Goal: Use online tool/utility: Use online tool/utility

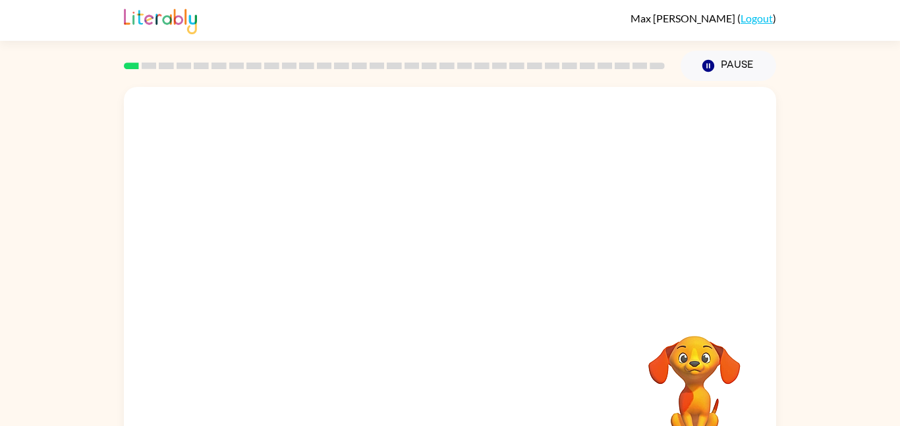
scroll to position [37, 0]
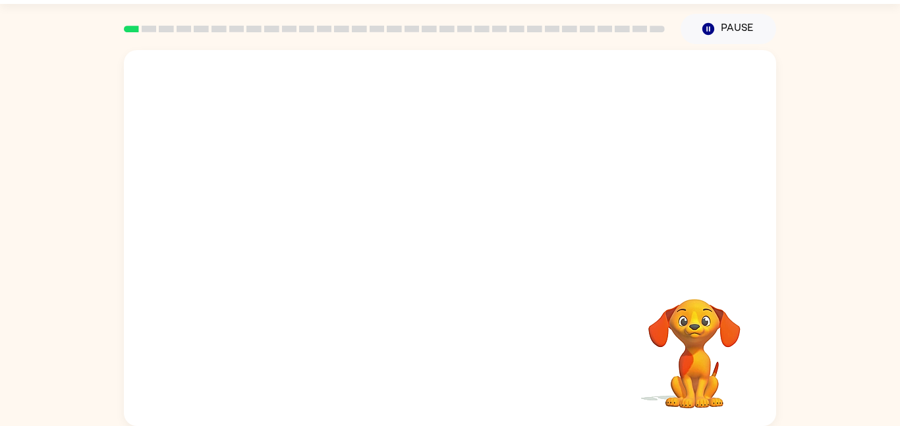
click at [682, 356] on video "Your browser must support playing .mp4 files to use Literably. Please try using…" at bounding box center [694, 345] width 132 height 132
click at [509, 315] on div "Your browser must support playing .mp4 files to use Literably. Please try using…" at bounding box center [450, 238] width 652 height 376
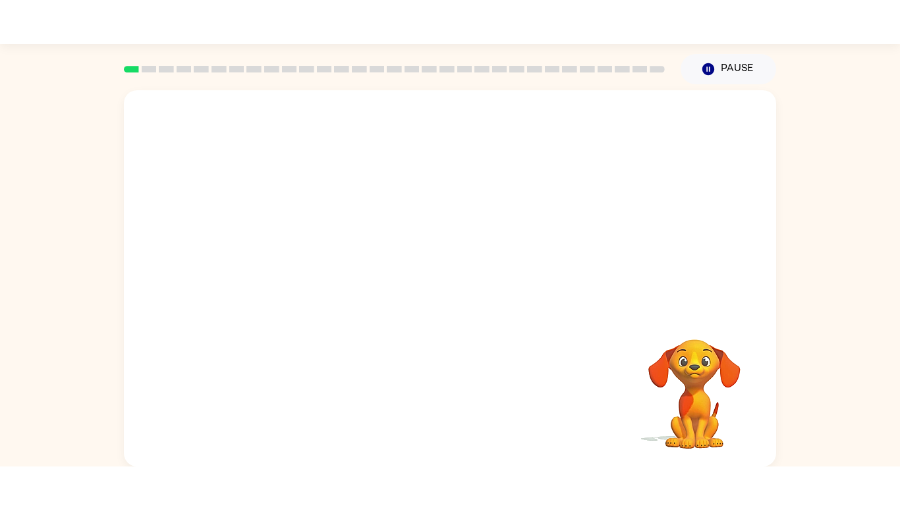
scroll to position [0, 0]
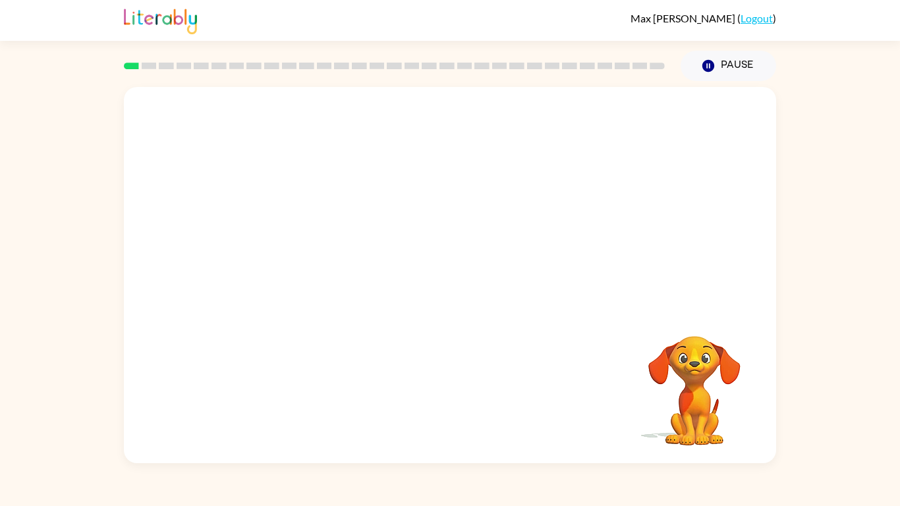
click at [413, 208] on video "Your browser must support playing .mp4 files to use Literably. Please try using…" at bounding box center [450, 197] width 652 height 221
click at [420, 204] on video "Your browser must support playing .mp4 files to use Literably. Please try using…" at bounding box center [450, 197] width 652 height 221
click at [444, 283] on div at bounding box center [450, 282] width 84 height 48
click at [442, 283] on div at bounding box center [450, 282] width 84 height 48
click at [456, 287] on icon "button" at bounding box center [450, 281] width 23 height 23
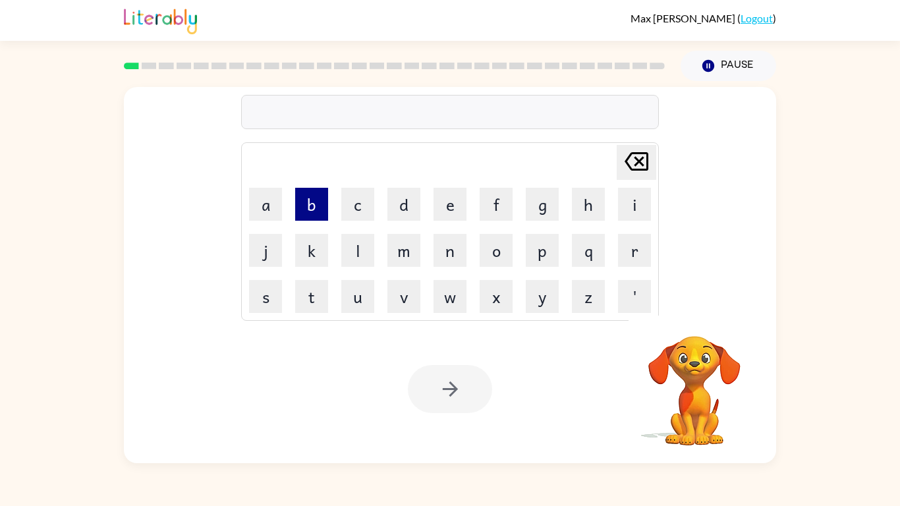
click at [314, 208] on button "b" at bounding box center [311, 204] width 33 height 33
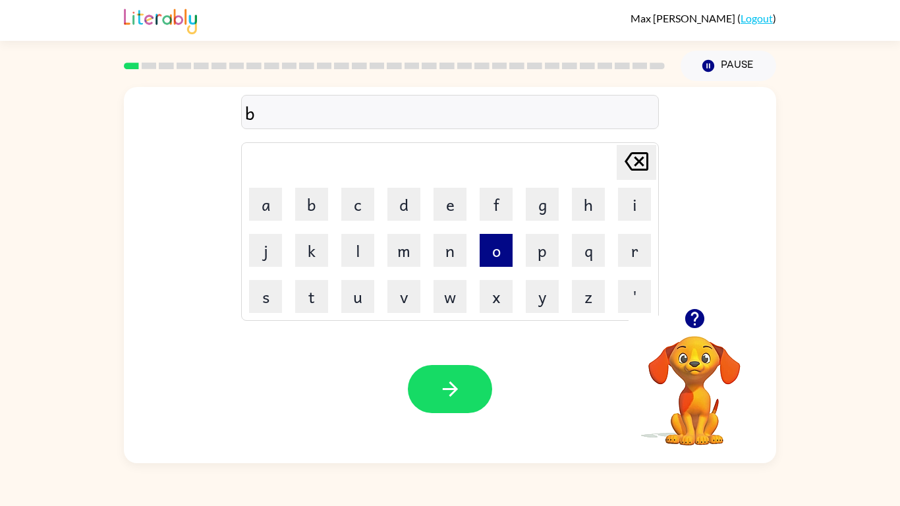
click at [499, 251] on button "o" at bounding box center [496, 250] width 33 height 33
click at [627, 248] on button "r" at bounding box center [634, 250] width 33 height 33
click at [413, 216] on button "d" at bounding box center [403, 204] width 33 height 33
click at [452, 206] on button "e" at bounding box center [449, 204] width 33 height 33
click at [638, 250] on button "r" at bounding box center [634, 250] width 33 height 33
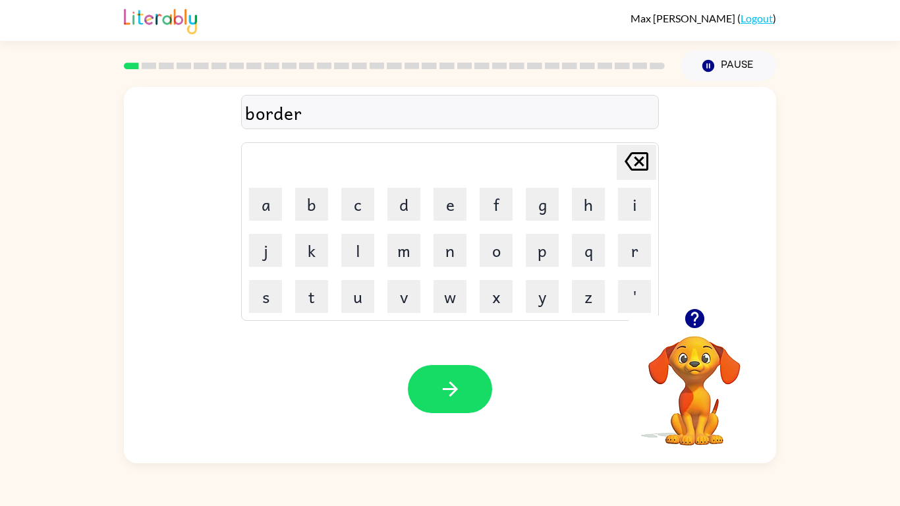
click at [476, 386] on button "button" at bounding box center [450, 389] width 84 height 48
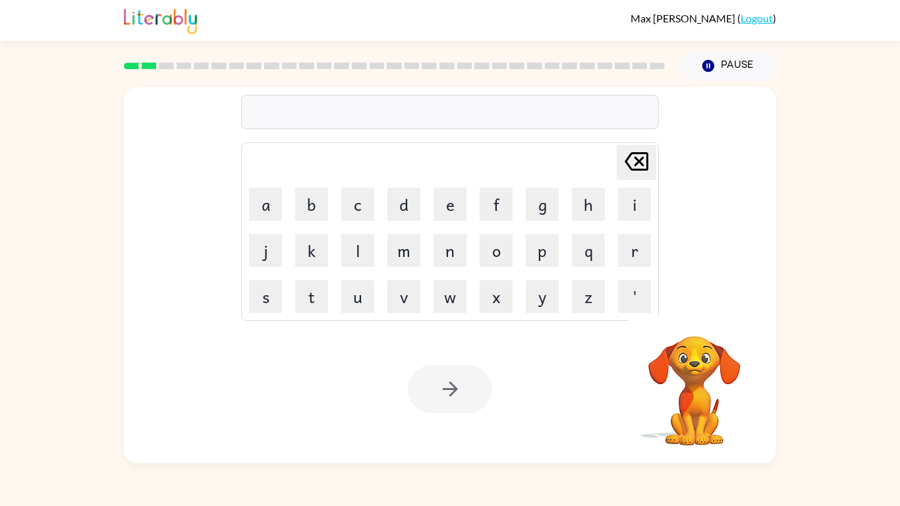
drag, startPoint x: 364, startPoint y: 319, endPoint x: 633, endPoint y: 377, distance: 274.8
click at [633, 377] on div "Your browser must support playing .mp4 files to use Literably. Please try using…" at bounding box center [450, 389] width 652 height 148
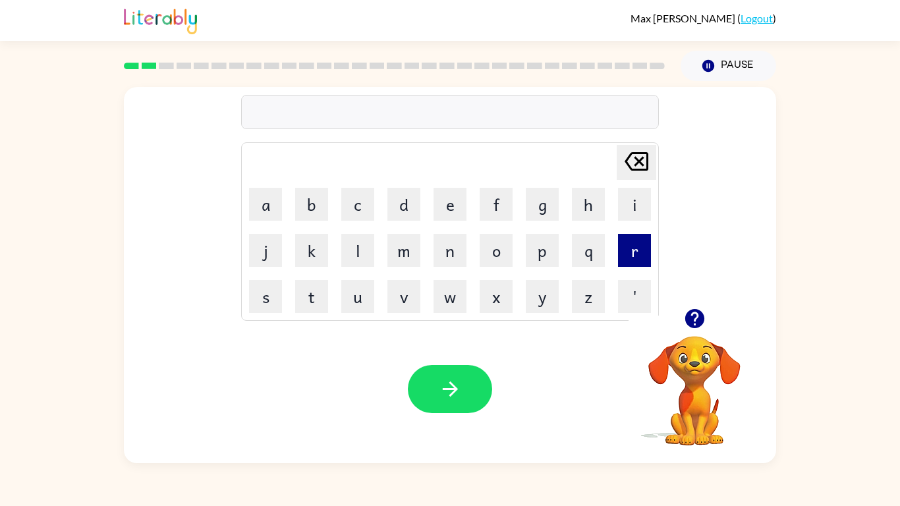
click at [632, 265] on button "r" at bounding box center [634, 250] width 33 height 33
click at [505, 254] on button "o" at bounding box center [496, 250] width 33 height 33
click at [352, 292] on button "u" at bounding box center [357, 296] width 33 height 33
click at [441, 258] on button "n" at bounding box center [449, 250] width 33 height 33
click at [393, 206] on button "d" at bounding box center [403, 204] width 33 height 33
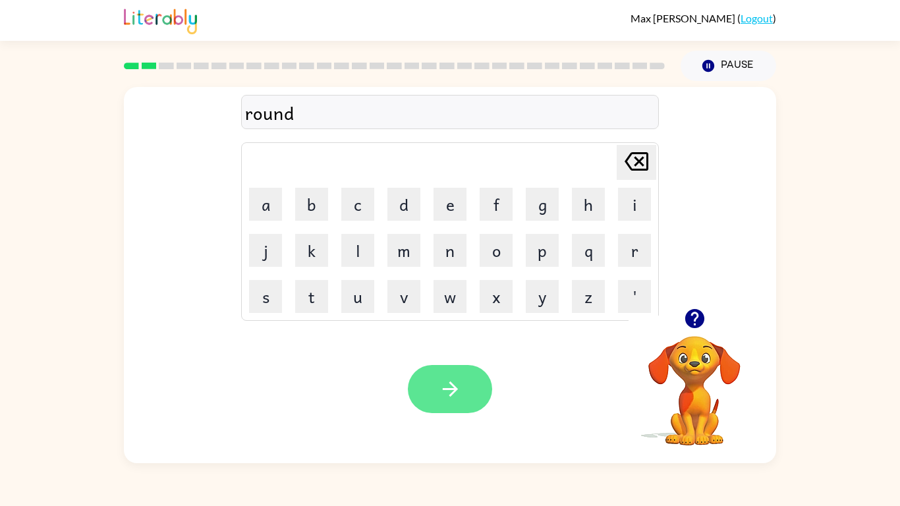
click at [455, 383] on icon "button" at bounding box center [450, 388] width 23 height 23
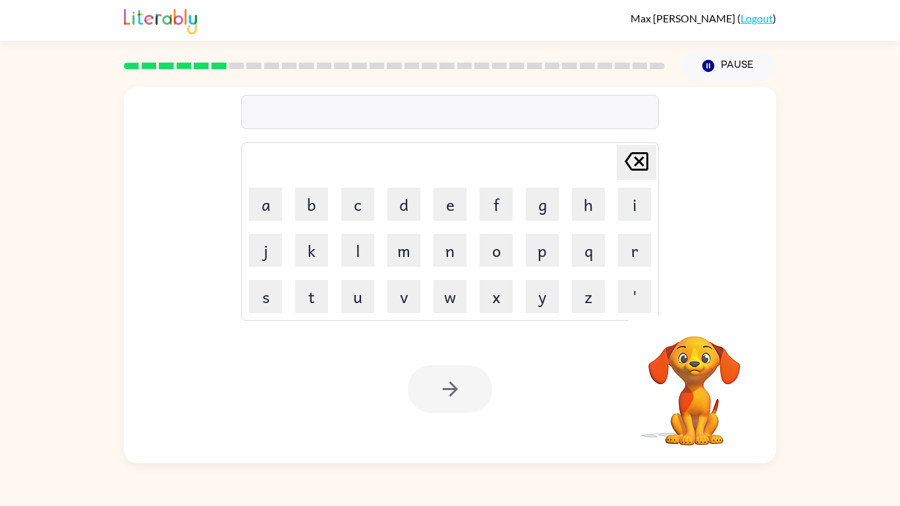
click at [281, 96] on div at bounding box center [450, 112] width 418 height 34
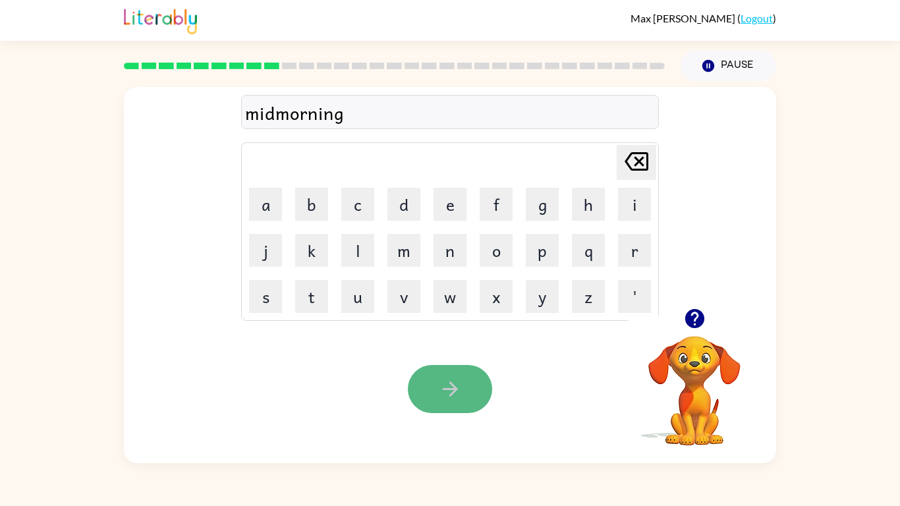
click at [460, 382] on icon "button" at bounding box center [450, 388] width 23 height 23
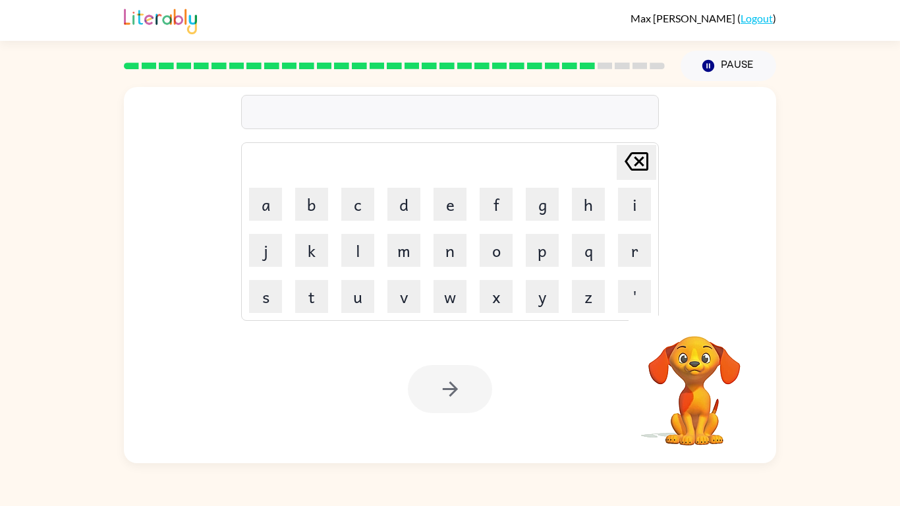
click at [441, 120] on div at bounding box center [450, 112] width 418 height 34
click at [438, 107] on div at bounding box center [450, 112] width 418 height 34
